Goal: Task Accomplishment & Management: Manage account settings

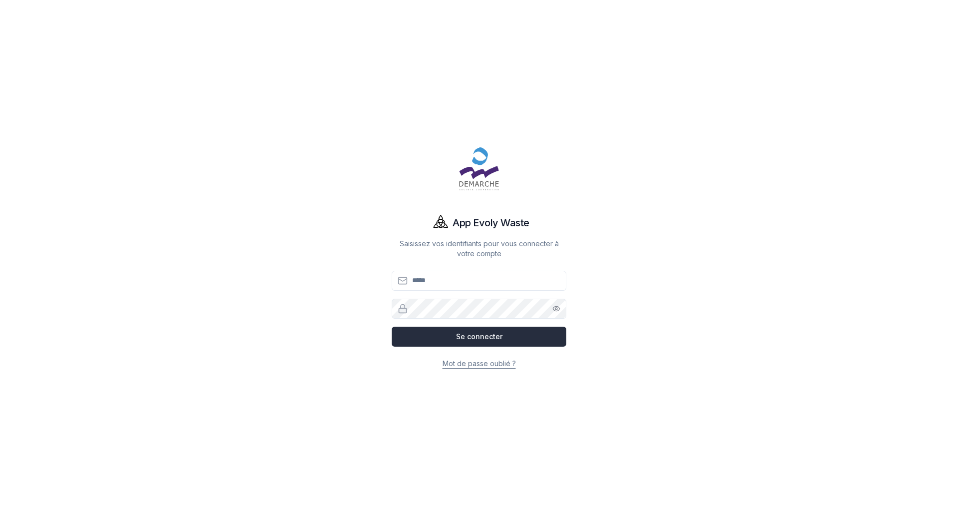
type input "**********"
click at [496, 334] on button "Se connecter" at bounding box center [479, 336] width 175 height 20
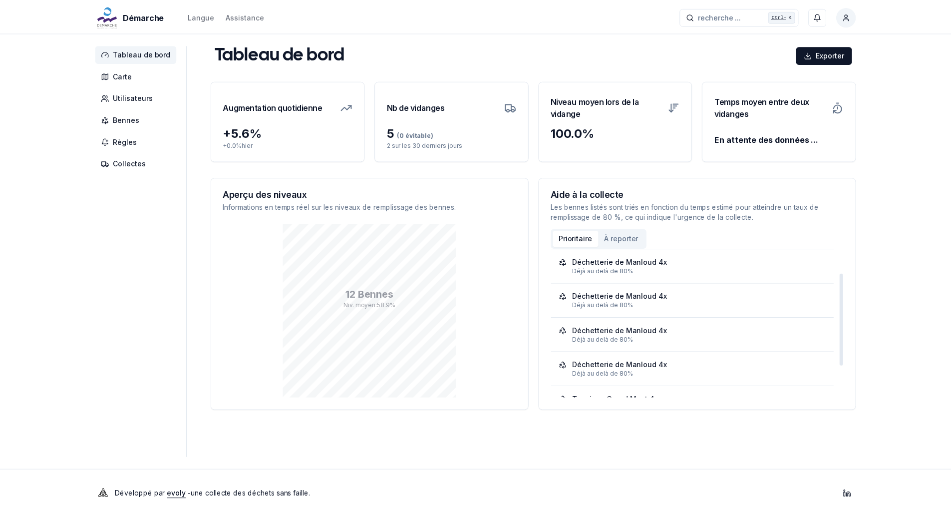
scroll to position [50, 0]
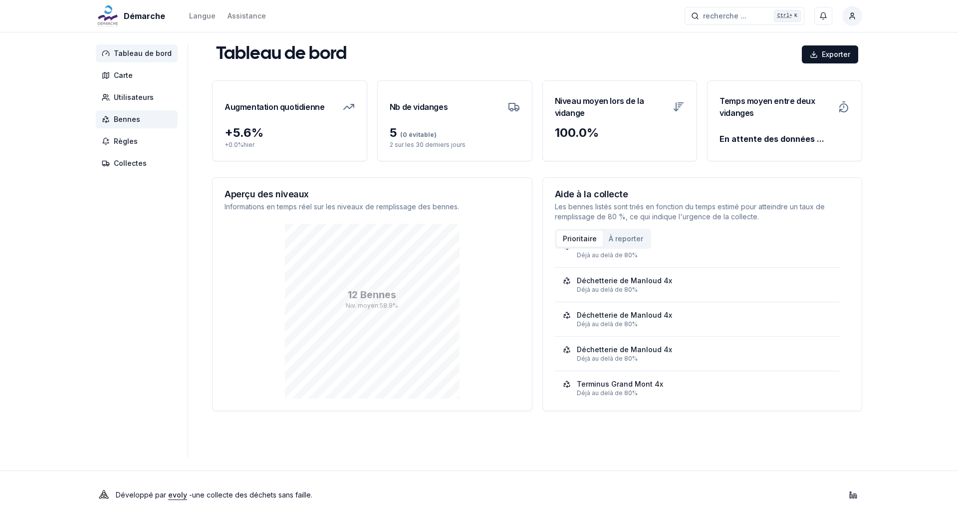
click at [138, 120] on span "Bennes" at bounding box center [127, 119] width 26 height 10
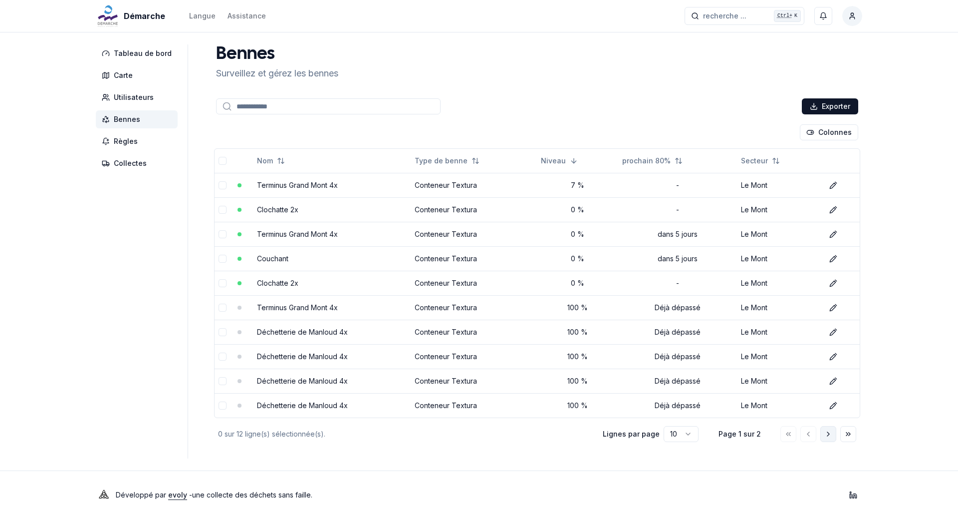
click at [829, 435] on icon "Aller à la page suivante" at bounding box center [828, 434] width 8 height 8
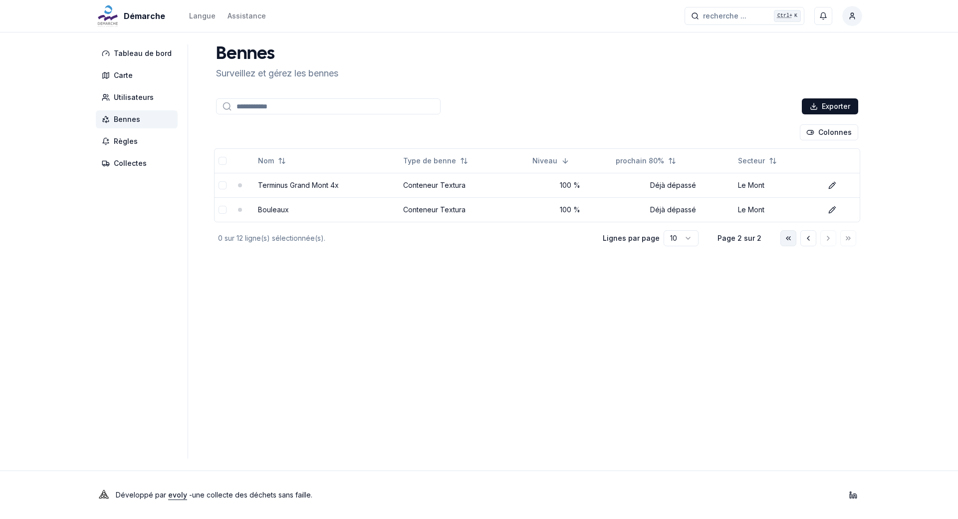
click at [788, 236] on polyline "Aller à la première page" at bounding box center [787, 237] width 1 height 3
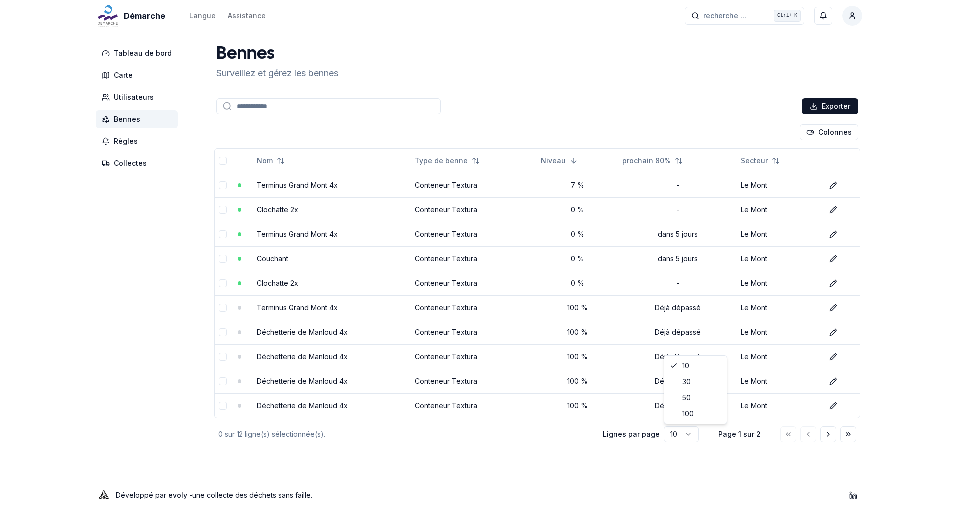
click at [684, 431] on html "Démarche Langue Assistance recherche ... recherche ... Ctrl+ K [PERSON_NAME] Ta…" at bounding box center [479, 259] width 958 height 519
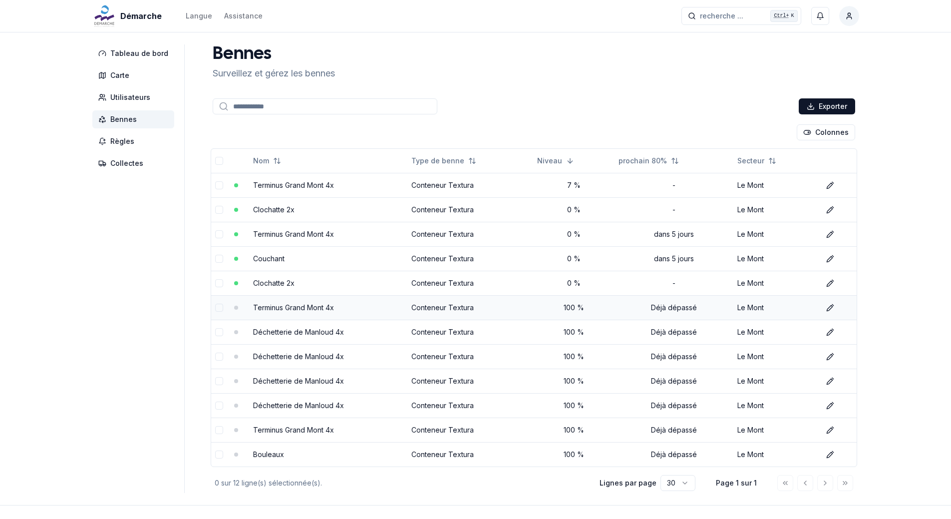
click at [215, 309] on button "select-row" at bounding box center [219, 307] width 8 height 8
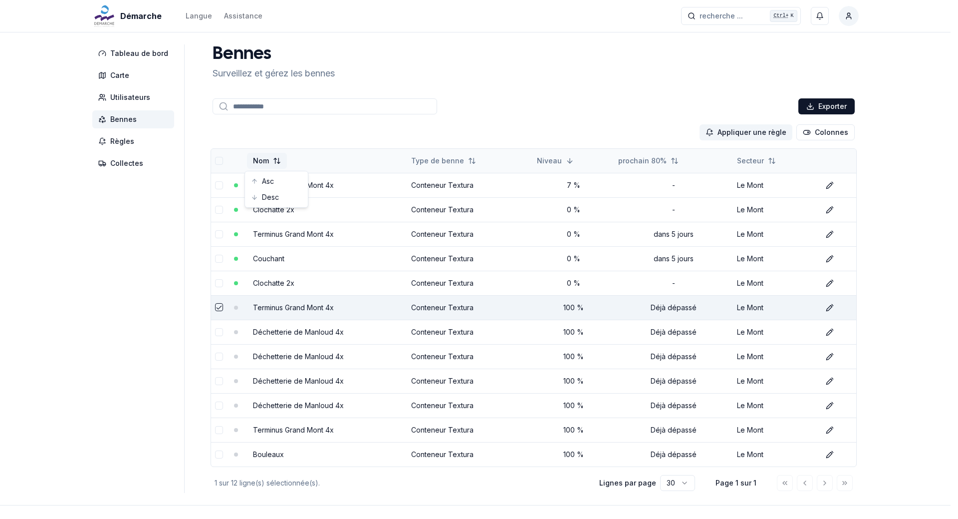
click at [274, 161] on html "Démarche Langue Assistance recherche ... recherche ... Ctrl+ K [PERSON_NAME] Ta…" at bounding box center [479, 276] width 958 height 553
click at [269, 181] on div "Asc" at bounding box center [276, 181] width 59 height 16
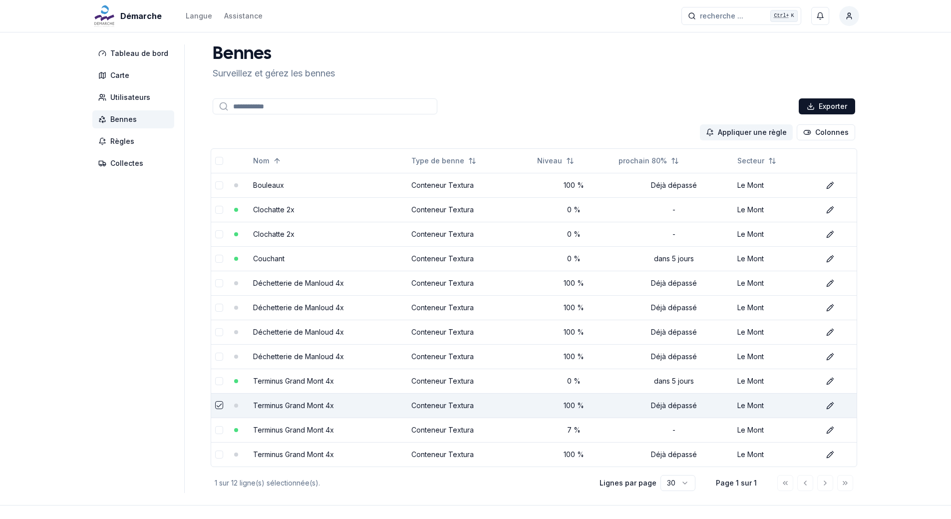
click at [215, 404] on button "select-row" at bounding box center [219, 405] width 8 height 8
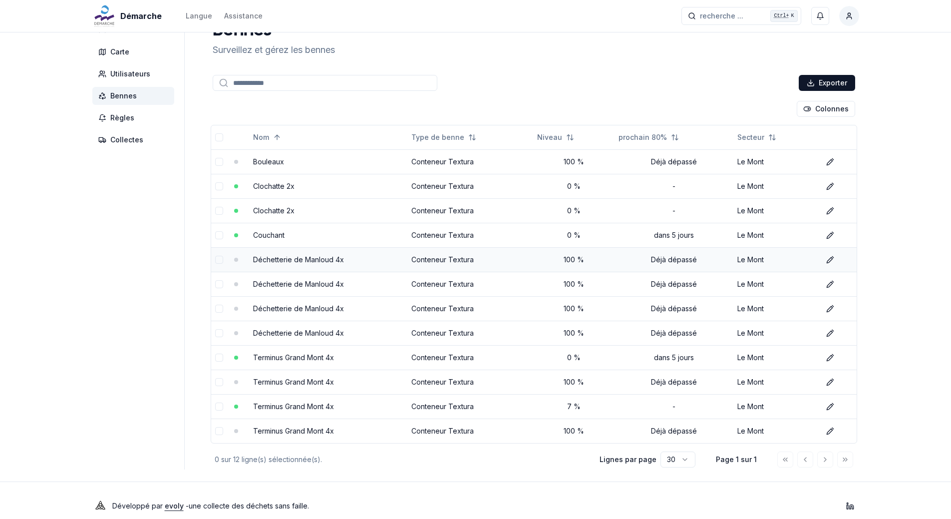
scroll to position [34, 0]
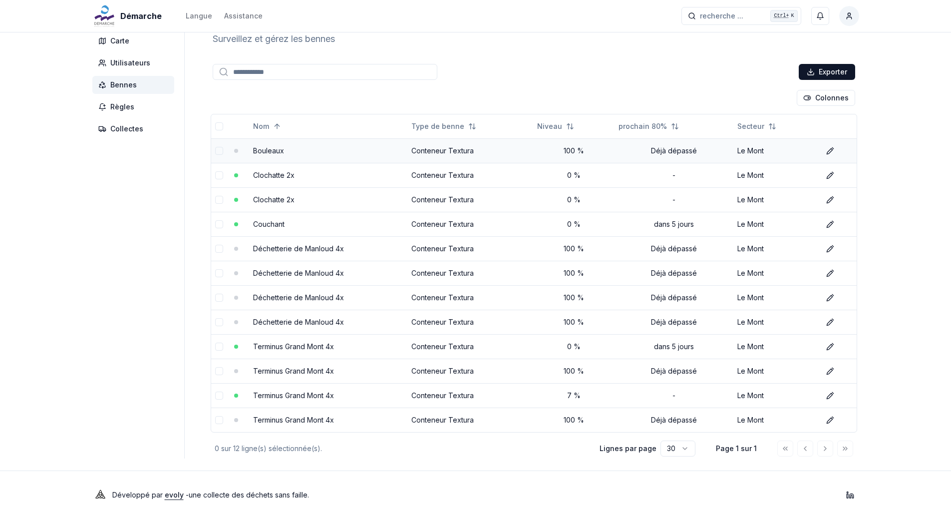
click at [275, 146] on link "Bouleaux" at bounding box center [268, 150] width 31 height 8
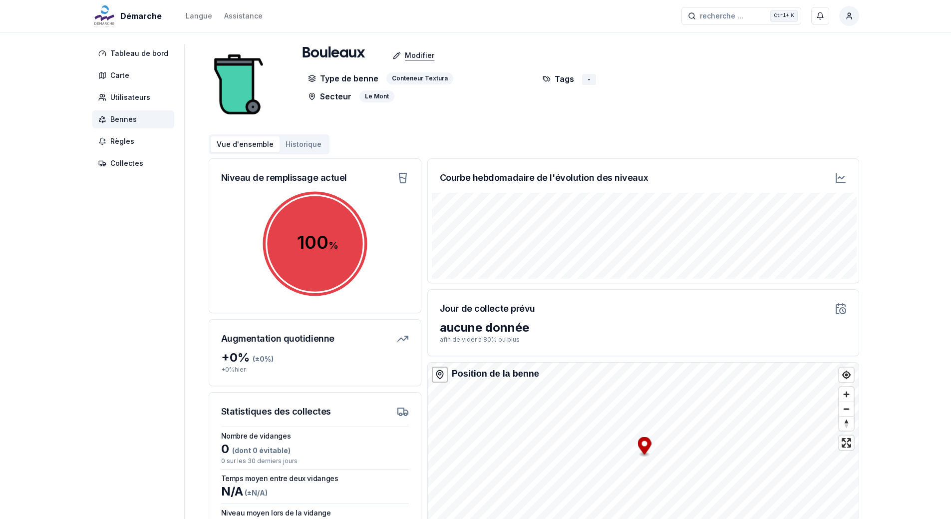
click at [415, 53] on p "Modifier" at bounding box center [419, 55] width 29 height 10
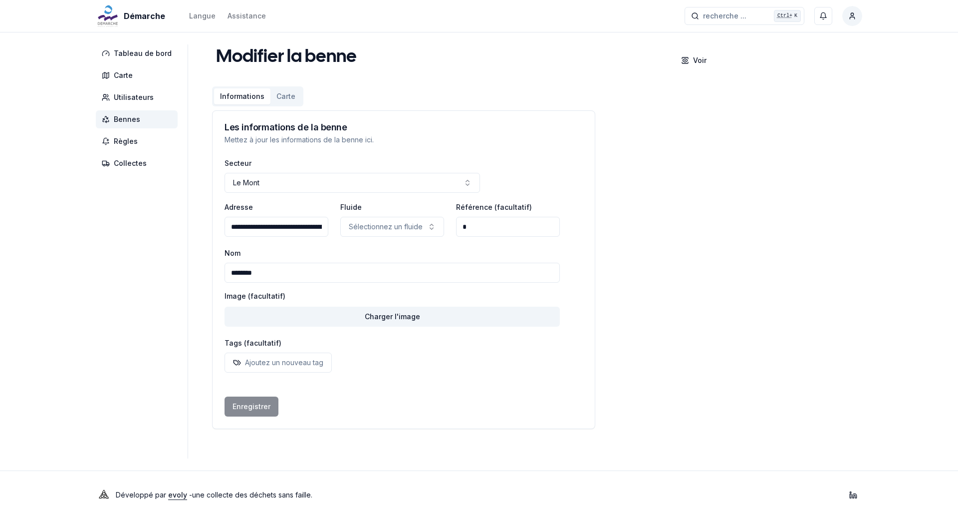
click at [132, 122] on span "Bennes" at bounding box center [127, 119] width 26 height 10
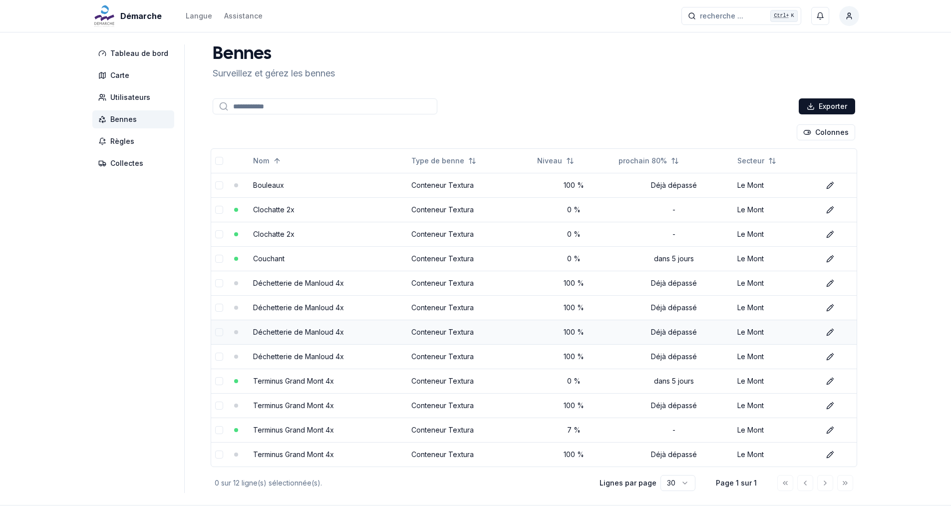
scroll to position [34, 0]
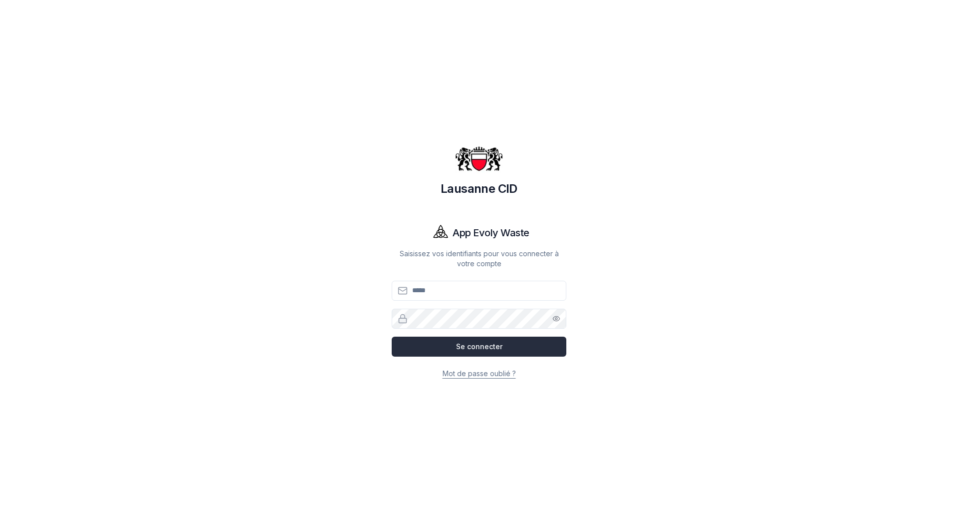
type input "**********"
click at [491, 347] on button "Se connecter" at bounding box center [479, 346] width 175 height 20
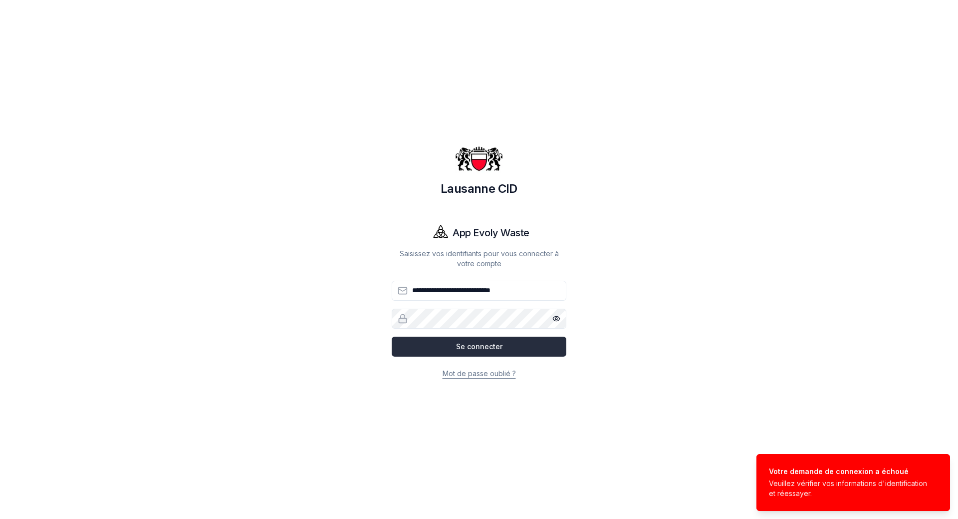
click at [483, 348] on button "Se connecter" at bounding box center [479, 346] width 175 height 20
